Goal: Book appointment/travel/reservation

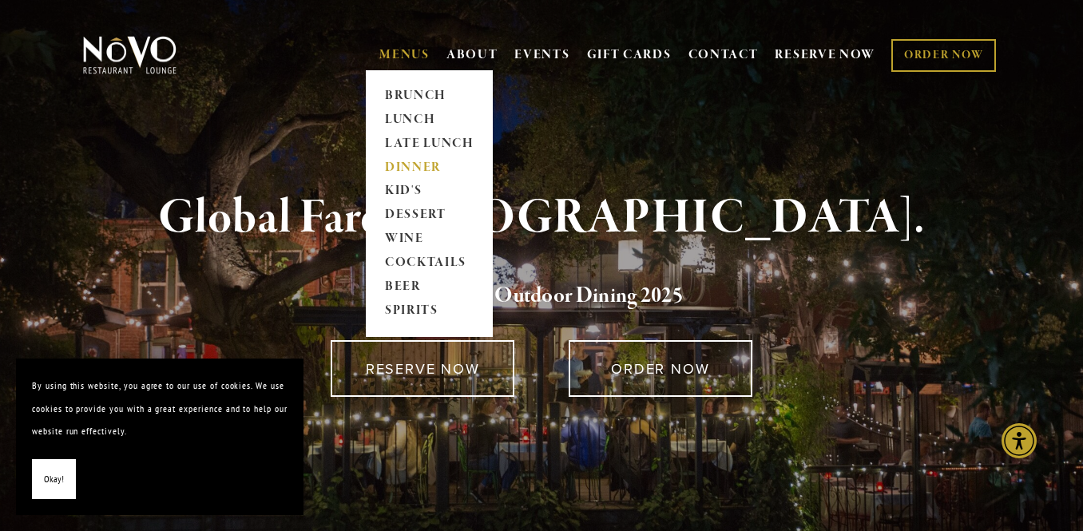
click at [395, 163] on link "DINNER" at bounding box center [429, 168] width 100 height 24
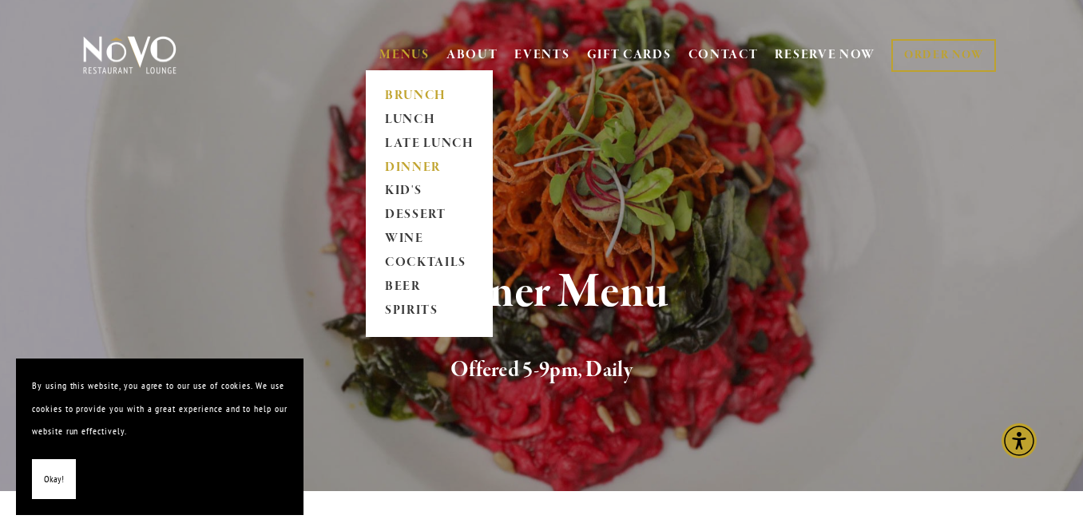
click at [399, 91] on link "BRUNCH" at bounding box center [429, 96] width 100 height 24
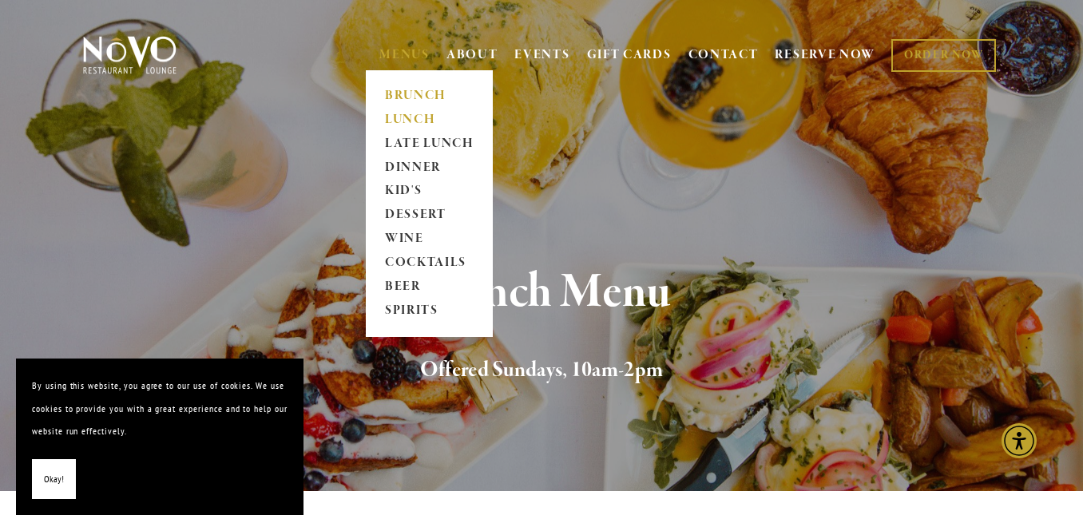
click at [396, 120] on link "LUNCH" at bounding box center [429, 120] width 100 height 24
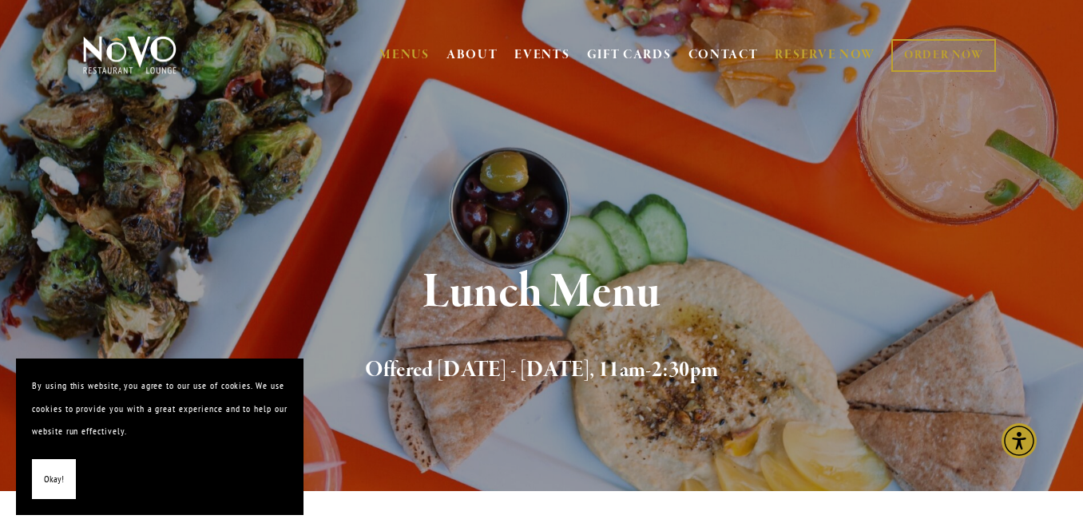
click at [807, 54] on link "RESERVE NOW" at bounding box center [825, 55] width 101 height 30
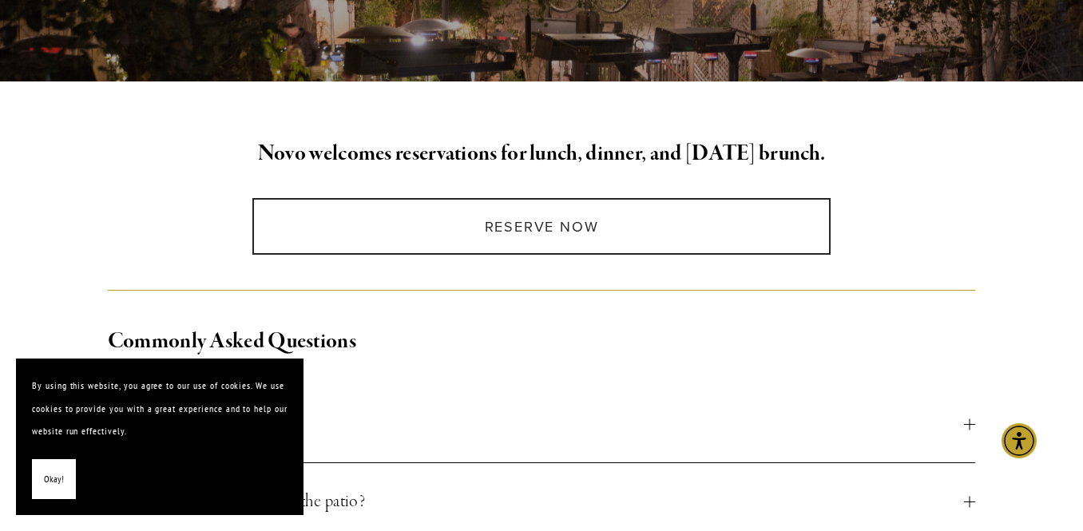
scroll to position [348, 0]
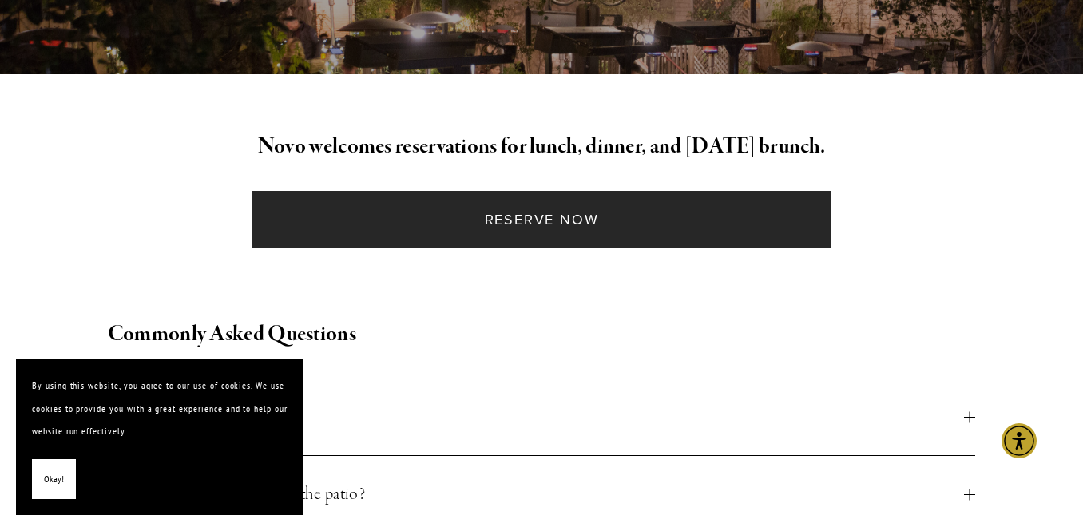
click at [559, 224] on link "Reserve Now" at bounding box center [541, 219] width 578 height 57
